Goal: Book appointment/travel/reservation

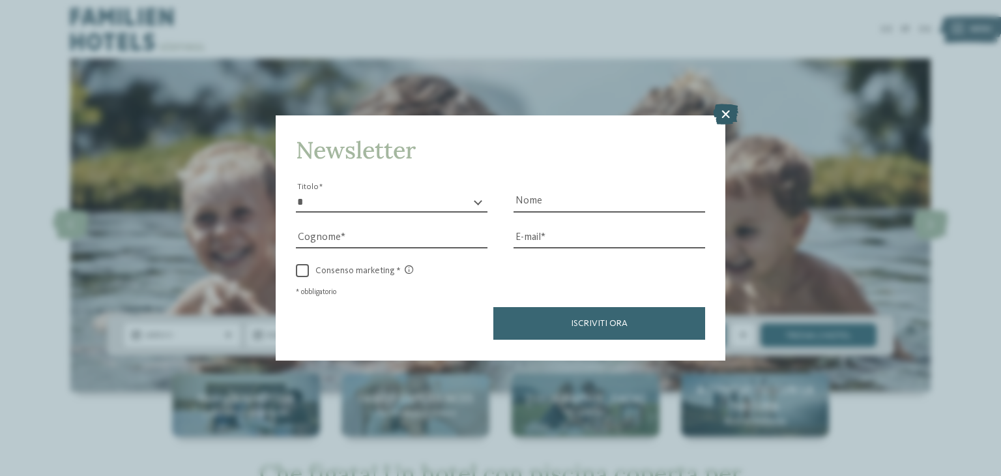
click at [724, 115] on icon at bounding box center [725, 114] width 25 height 21
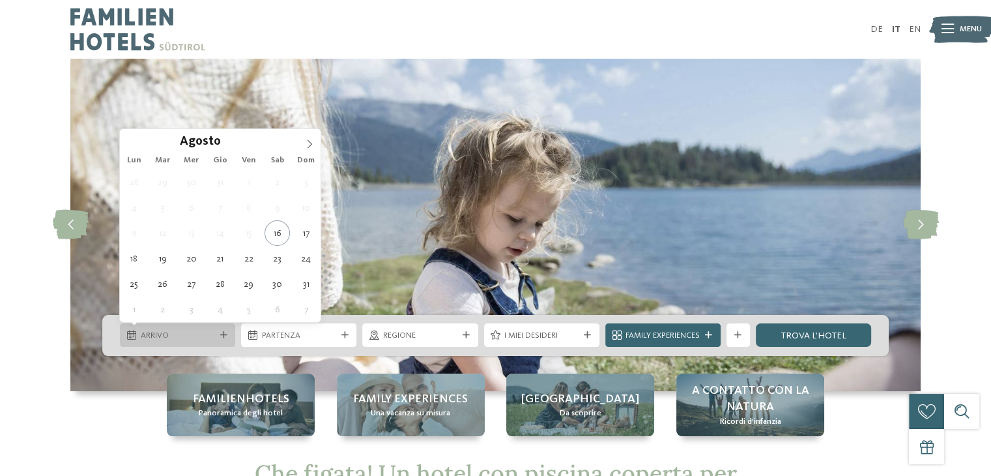
click at [209, 342] on div "Arrivo" at bounding box center [177, 334] width 115 height 23
type div "18.08.2025"
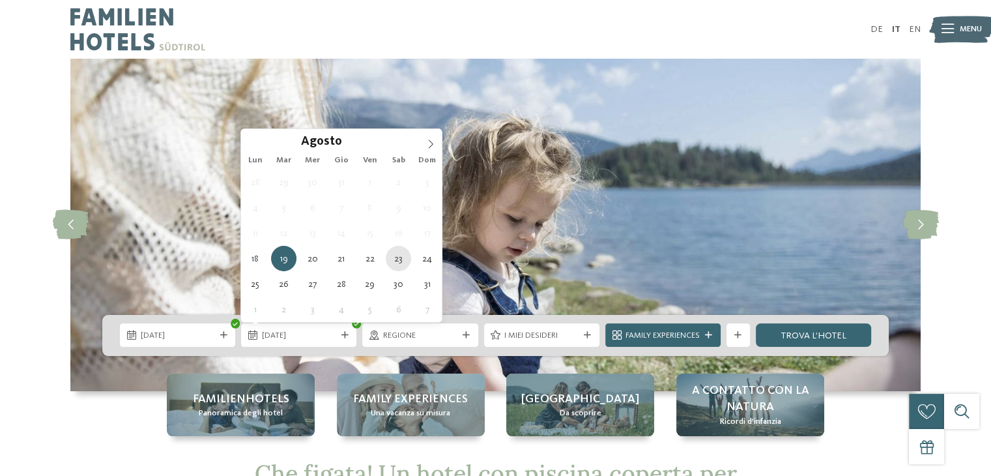
type div "23.08.2025"
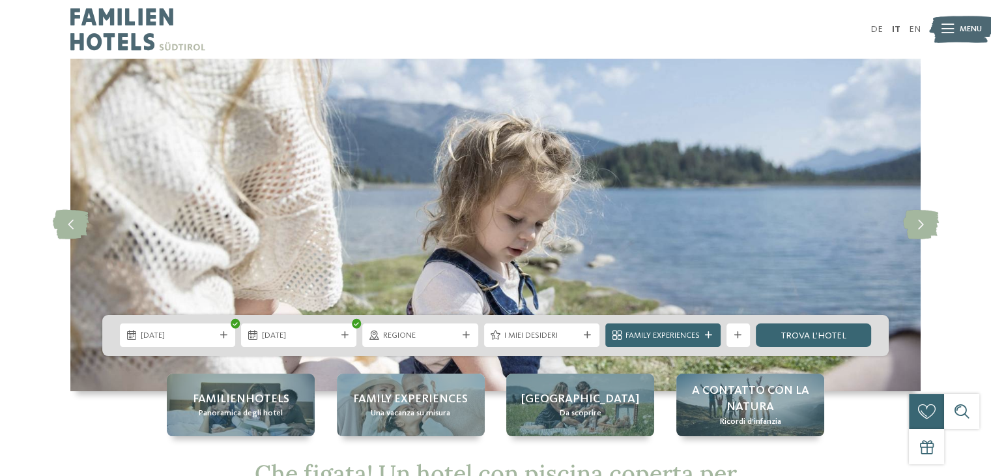
click at [456, 320] on div "18.08.2025 23.08.2025" at bounding box center [495, 335] width 786 height 41
click at [454, 326] on div "Regione" at bounding box center [419, 334] width 115 height 23
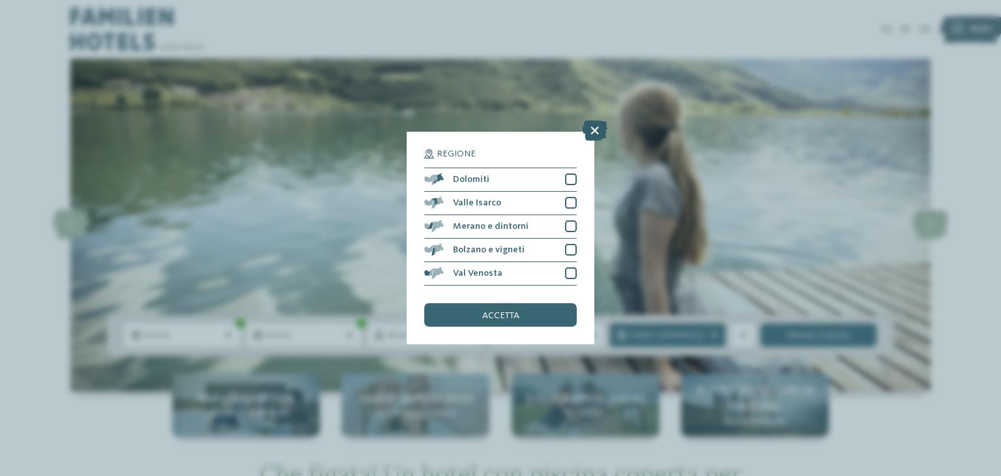
click at [593, 131] on icon at bounding box center [594, 130] width 25 height 21
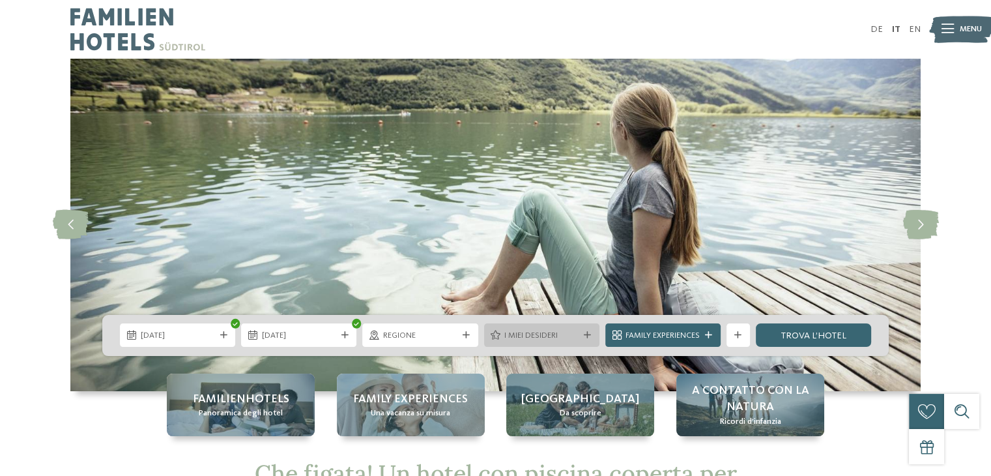
click at [569, 342] on div "I miei desideri" at bounding box center [541, 334] width 115 height 23
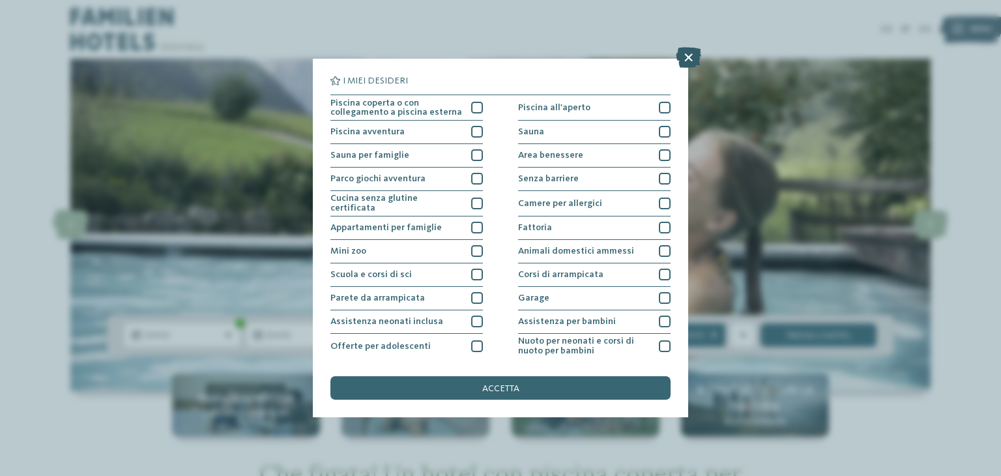
click at [691, 58] on icon at bounding box center [688, 57] width 25 height 21
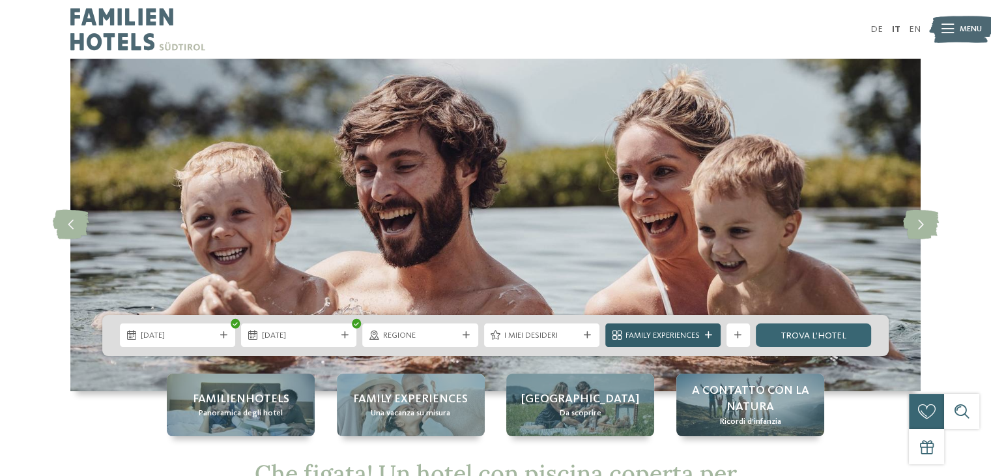
click at [696, 336] on span "Family Experiences" at bounding box center [662, 336] width 74 height 12
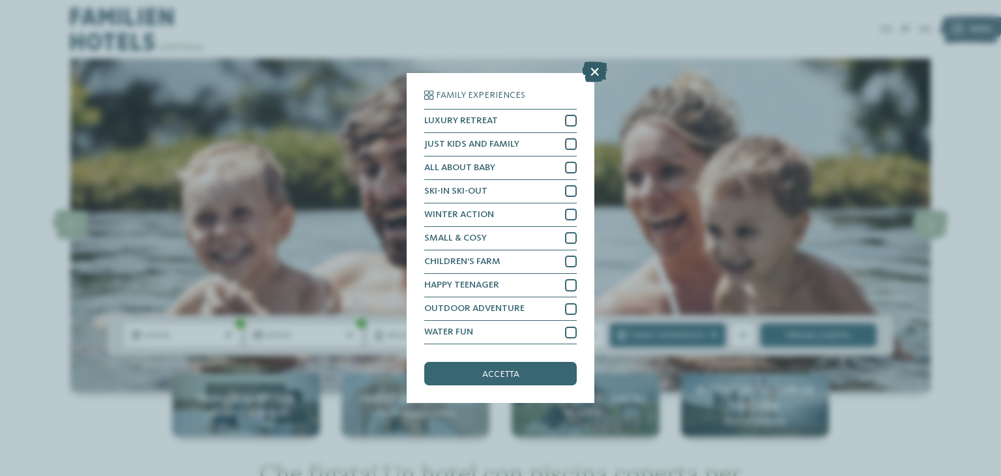
click at [599, 78] on icon at bounding box center [594, 71] width 25 height 21
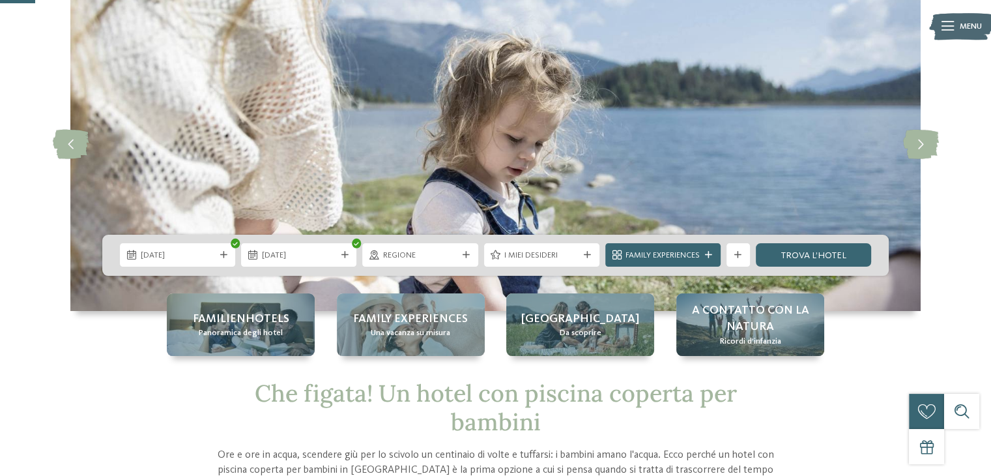
scroll to position [77, 0]
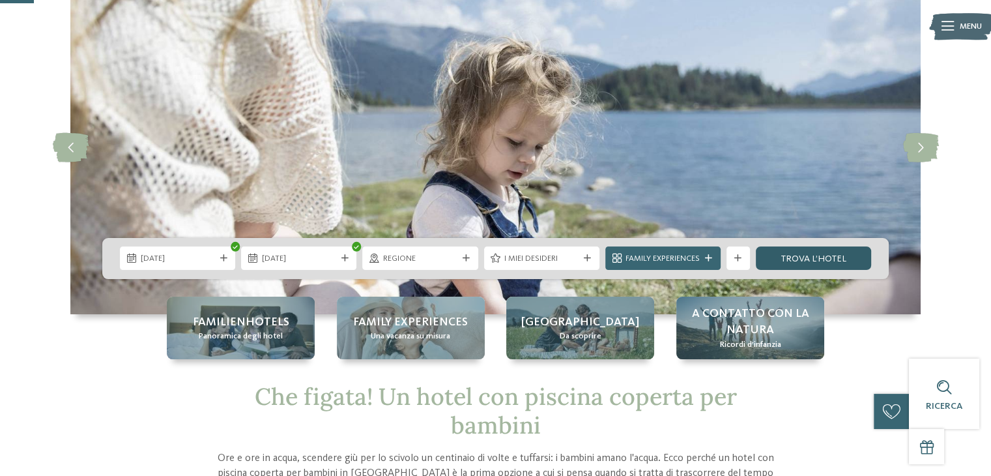
click at [830, 256] on link "trova l’hotel" at bounding box center [813, 257] width 115 height 23
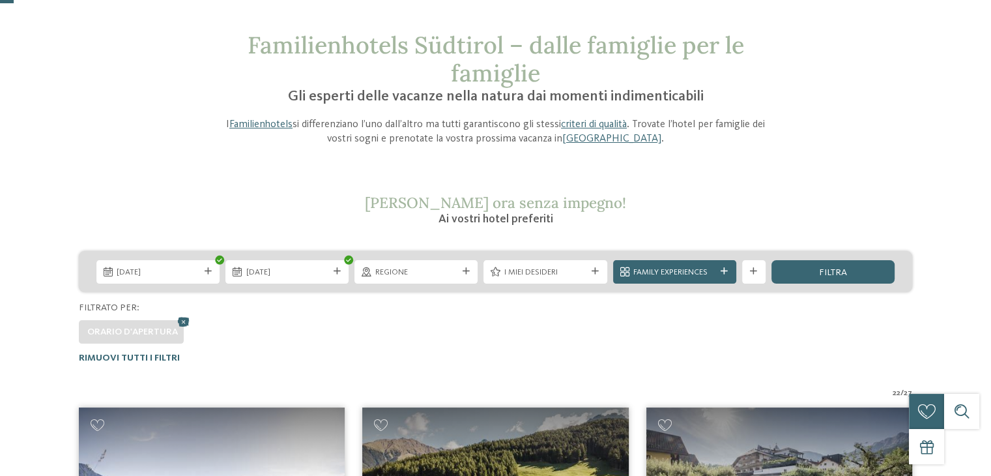
scroll to position [46, 0]
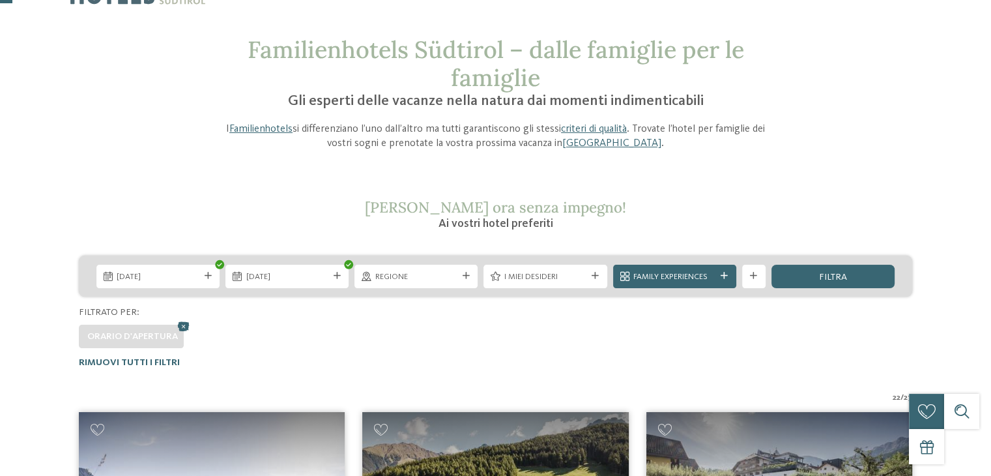
click at [818, 260] on div "18.08.2025 23.08.2025" at bounding box center [495, 275] width 833 height 41
click at [814, 274] on div "filtra" at bounding box center [832, 275] width 123 height 23
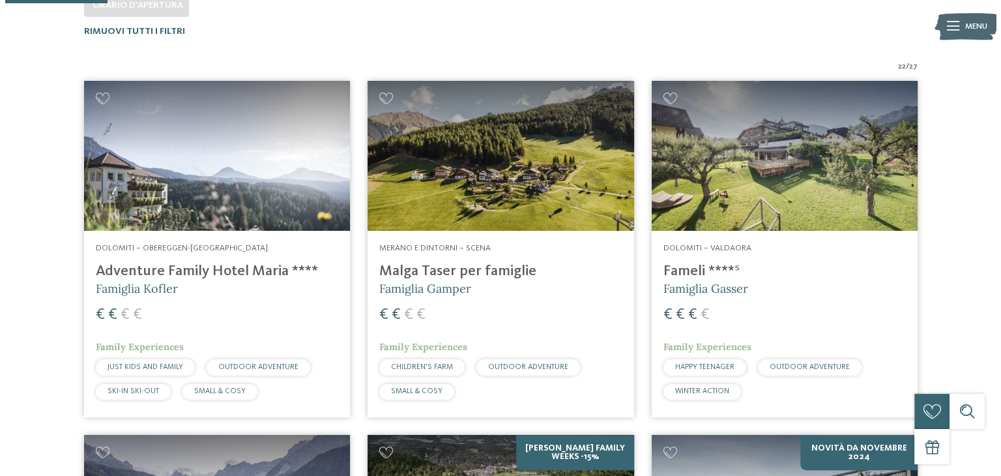
scroll to position [218, 0]
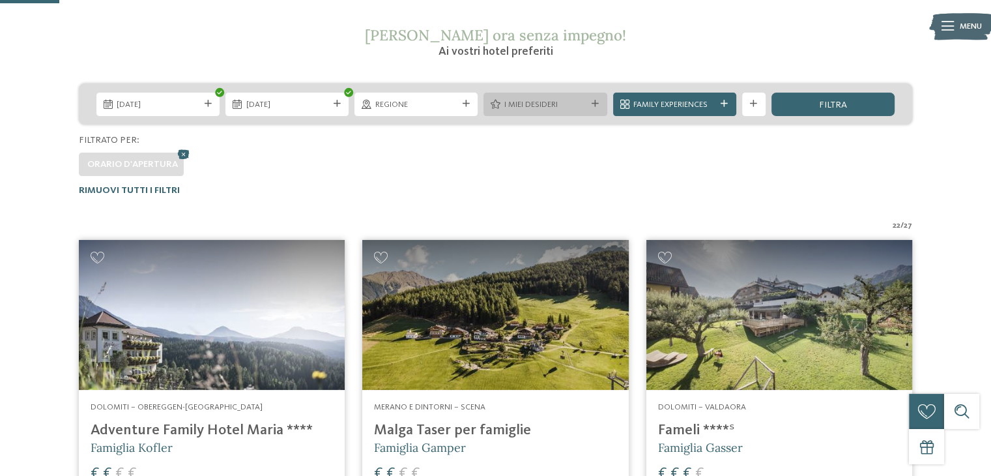
click at [586, 96] on div "I miei desideri" at bounding box center [544, 104] width 123 height 23
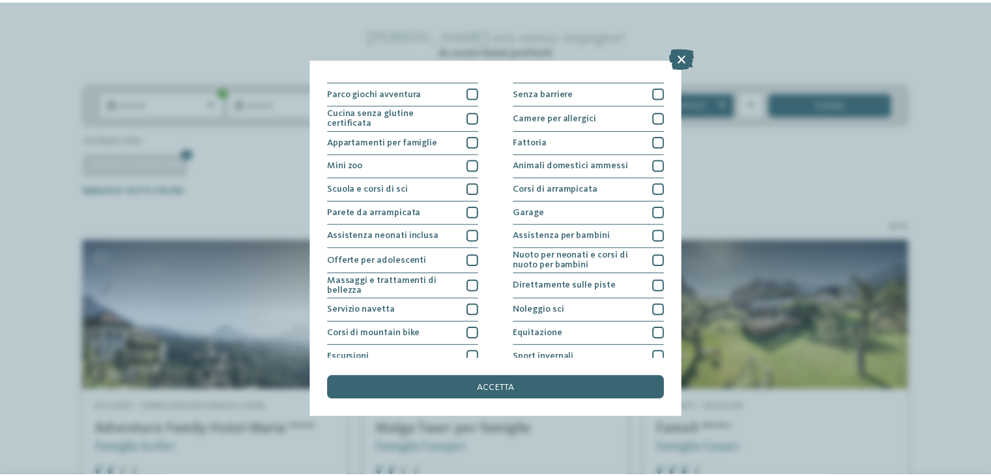
scroll to position [0, 0]
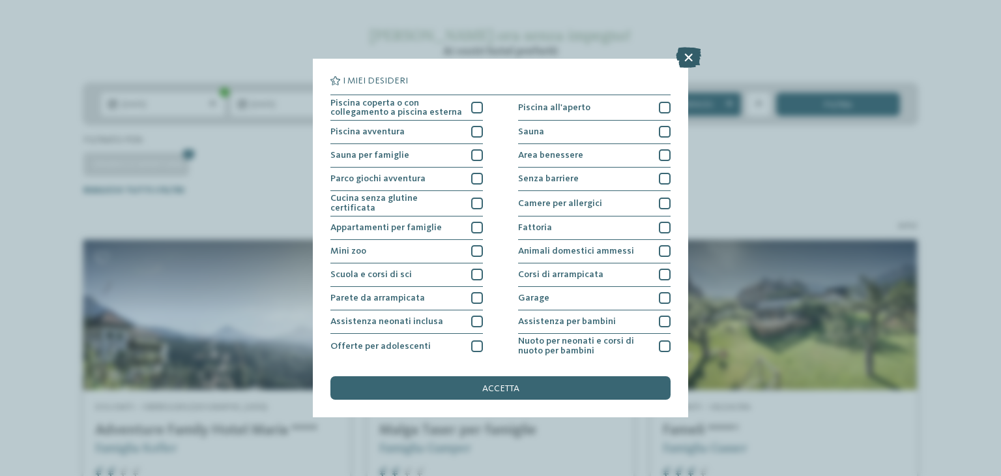
click at [696, 61] on icon at bounding box center [688, 57] width 25 height 21
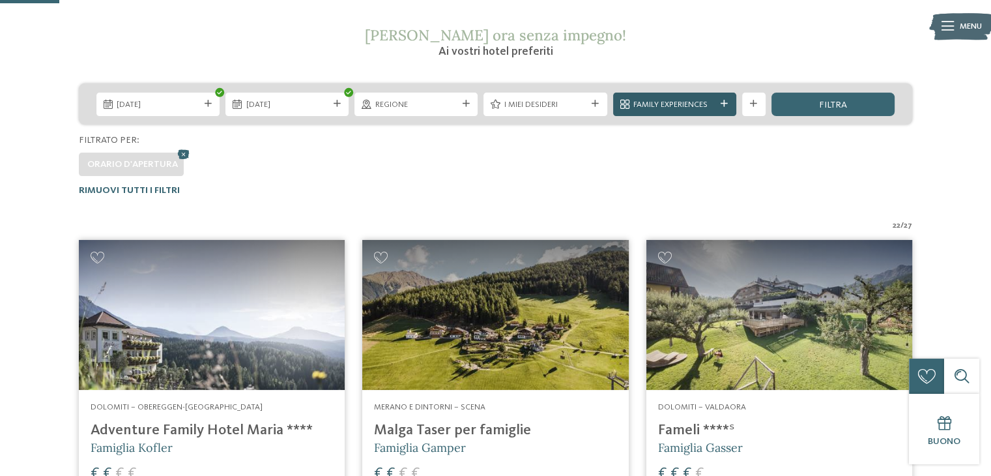
click at [709, 102] on span "Family Experiences" at bounding box center [674, 105] width 82 height 12
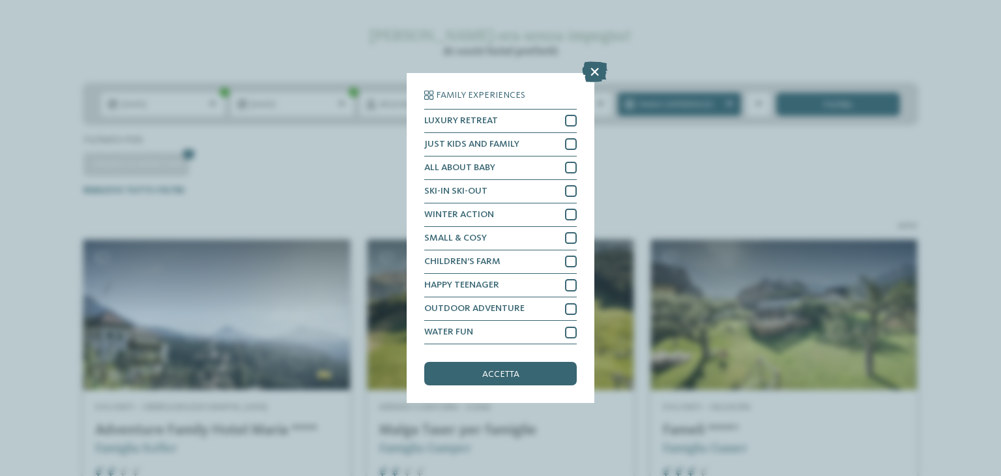
click at [599, 86] on div "Family Experiences LUXURY RETREAT JUST KIDS AND FAMILY" at bounding box center [500, 238] width 1001 height 476
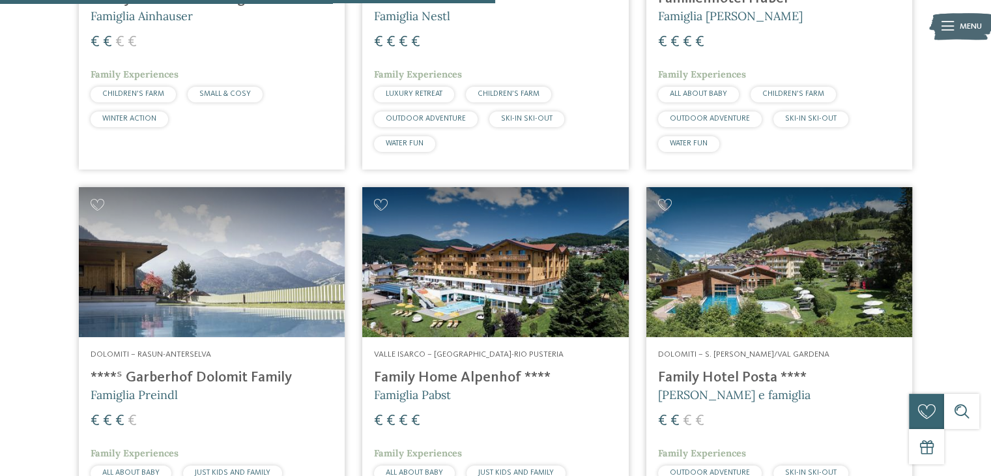
scroll to position [1848, 0]
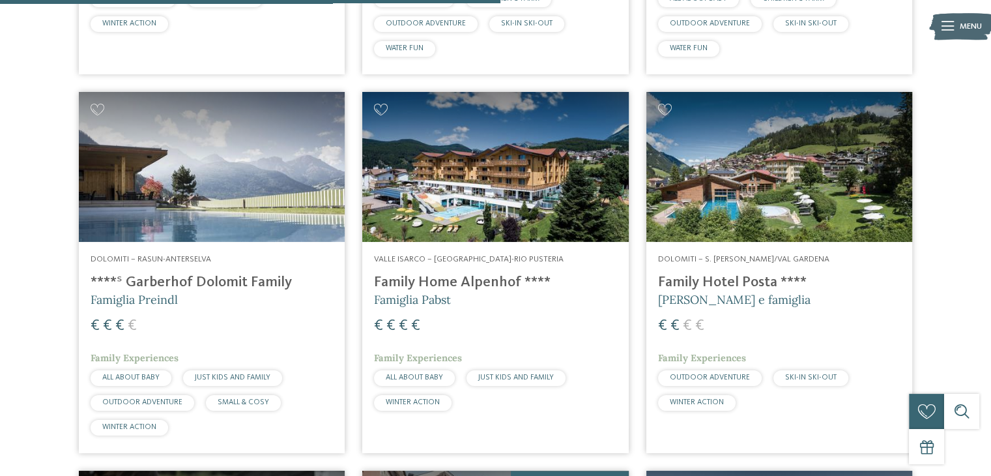
drag, startPoint x: 990, startPoint y: 238, endPoint x: 995, endPoint y: 266, distance: 29.3
click at [990, 266] on html "Solo un momento – il sito web sta caricando … DE IT I" at bounding box center [495, 224] width 991 height 4145
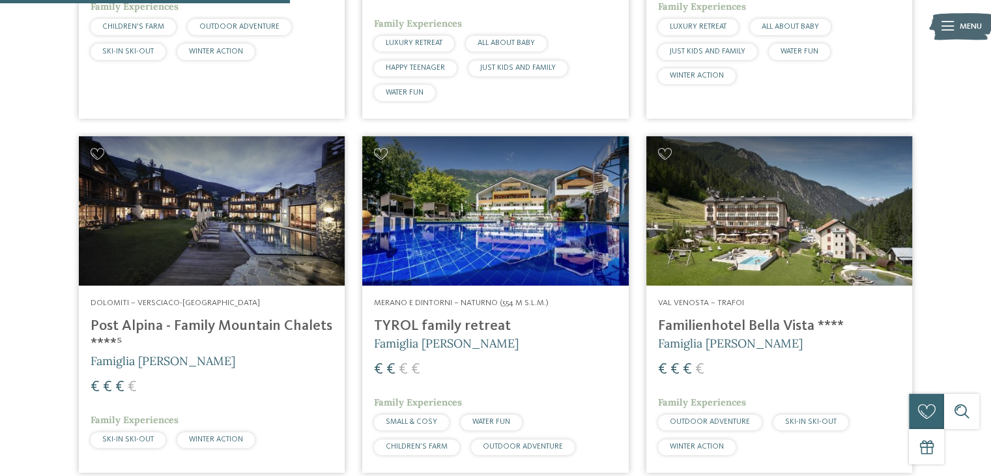
scroll to position [828, 0]
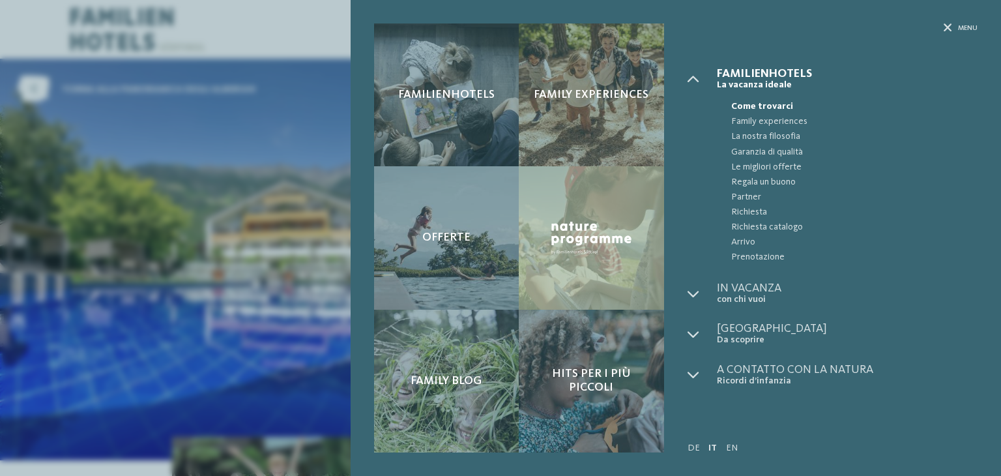
click at [954, 33] on div "Menu" at bounding box center [832, 45] width 290 height 44
click at [950, 29] on icon at bounding box center [947, 28] width 8 height 8
